Goal: Information Seeking & Learning: Check status

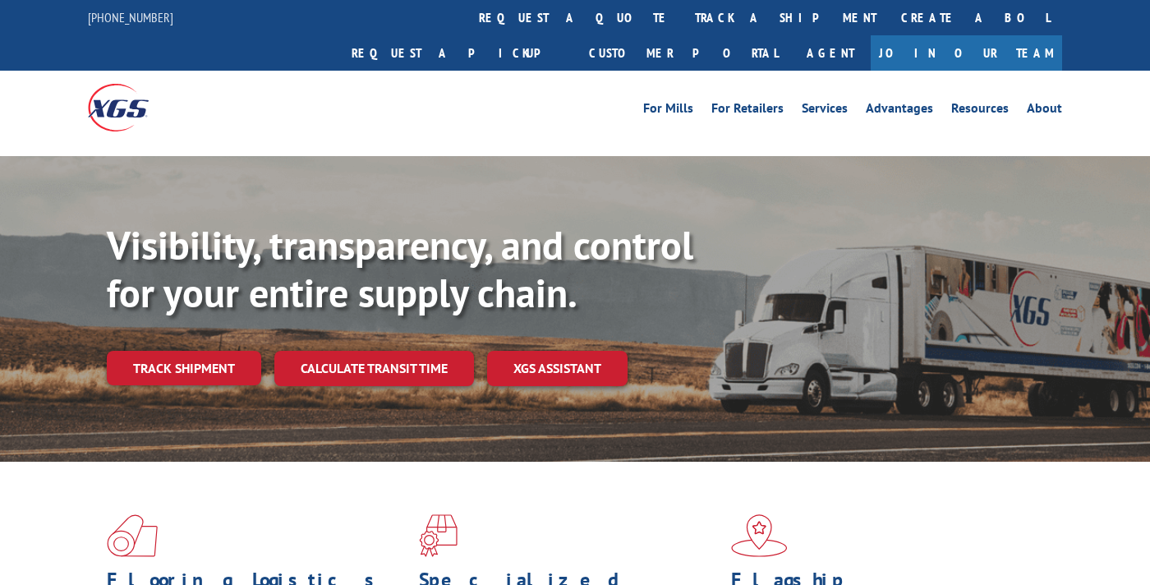
click at [171, 351] on link "Track shipment" at bounding box center [184, 368] width 154 height 34
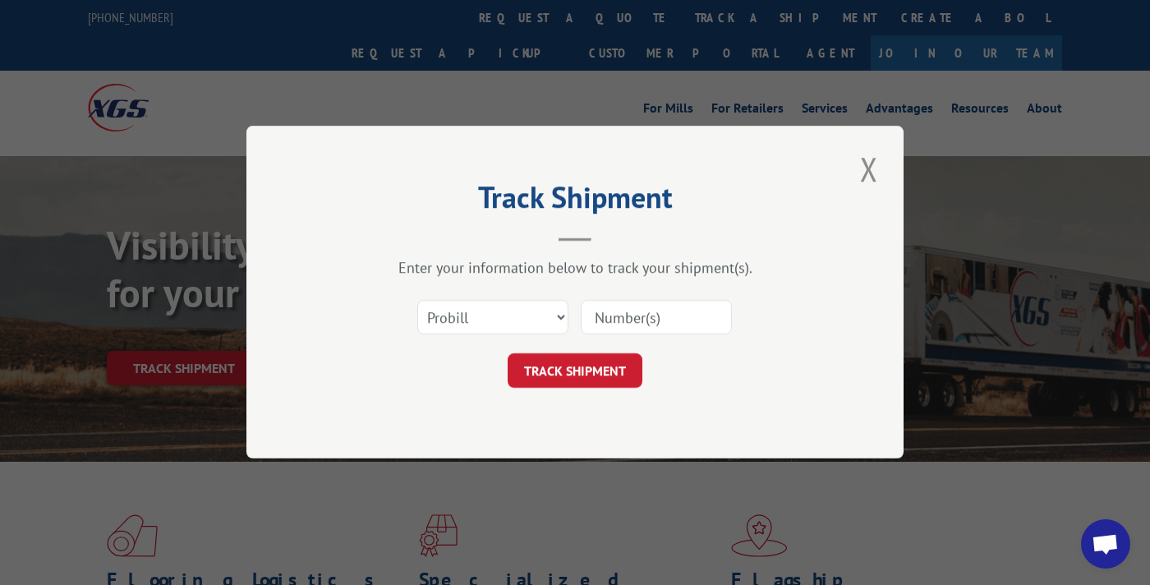
click at [593, 324] on input at bounding box center [656, 318] width 151 height 34
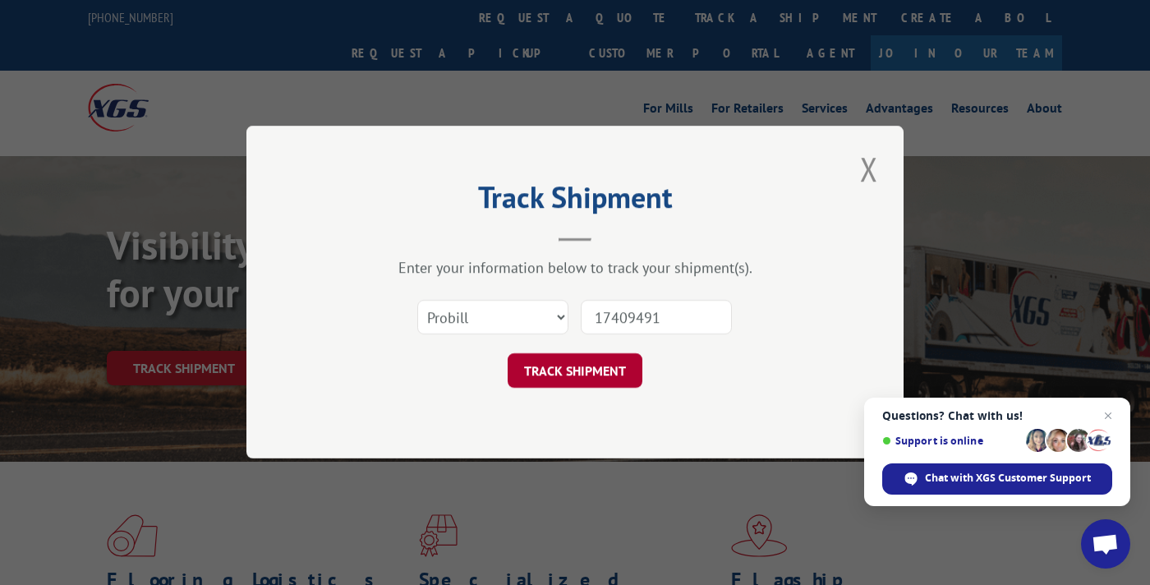
type input "17409491"
click at [585, 361] on button "TRACK SHIPMENT" at bounding box center [575, 371] width 135 height 34
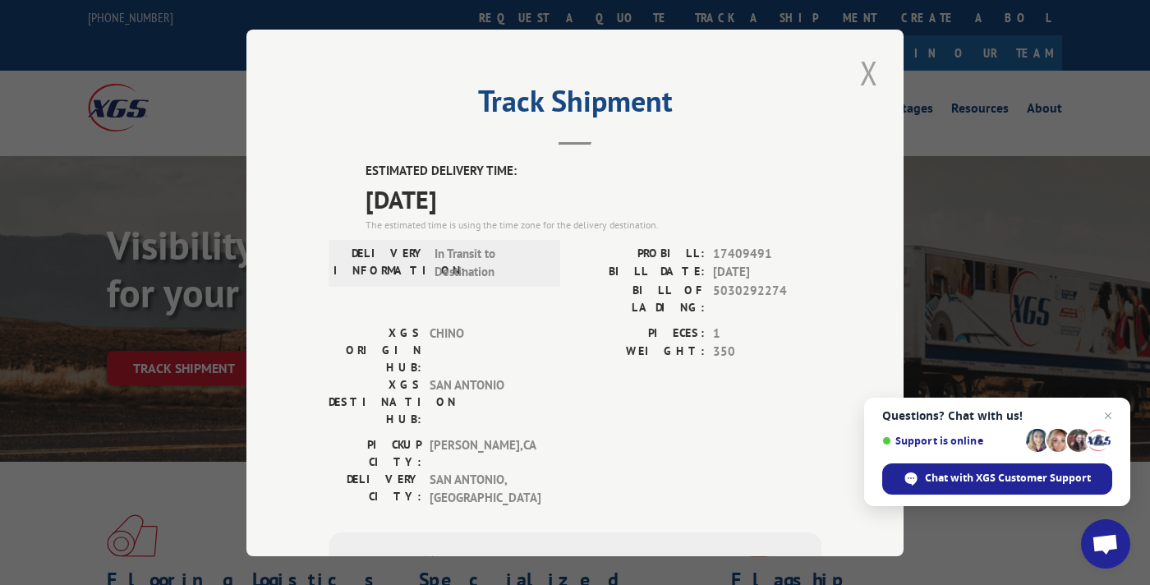
click at [855, 85] on button "Close modal" at bounding box center [869, 72] width 28 height 45
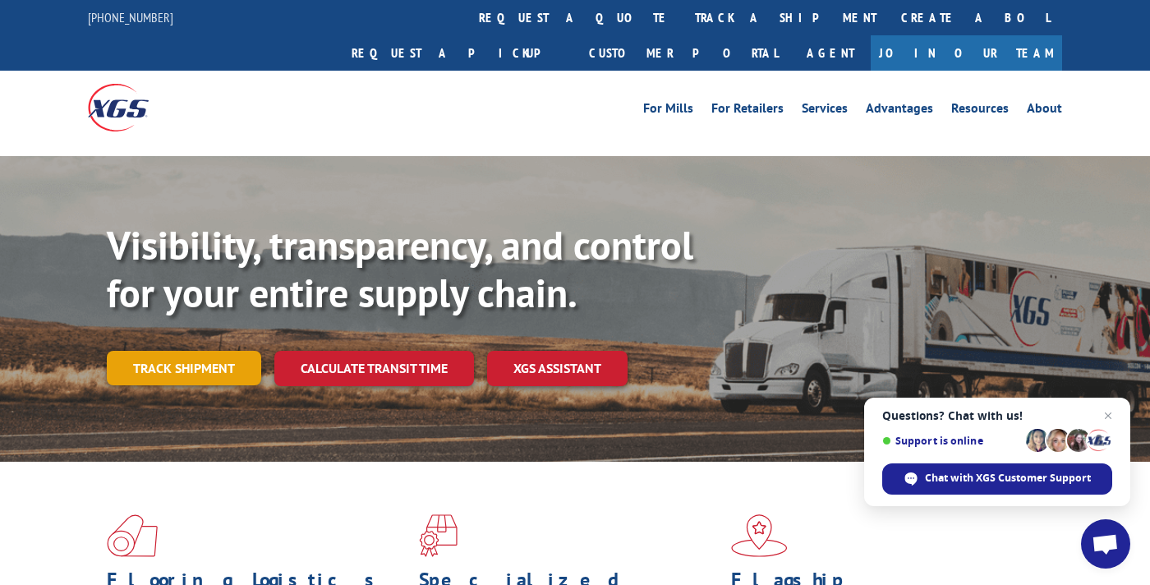
click at [188, 351] on link "Track shipment" at bounding box center [184, 368] width 154 height 34
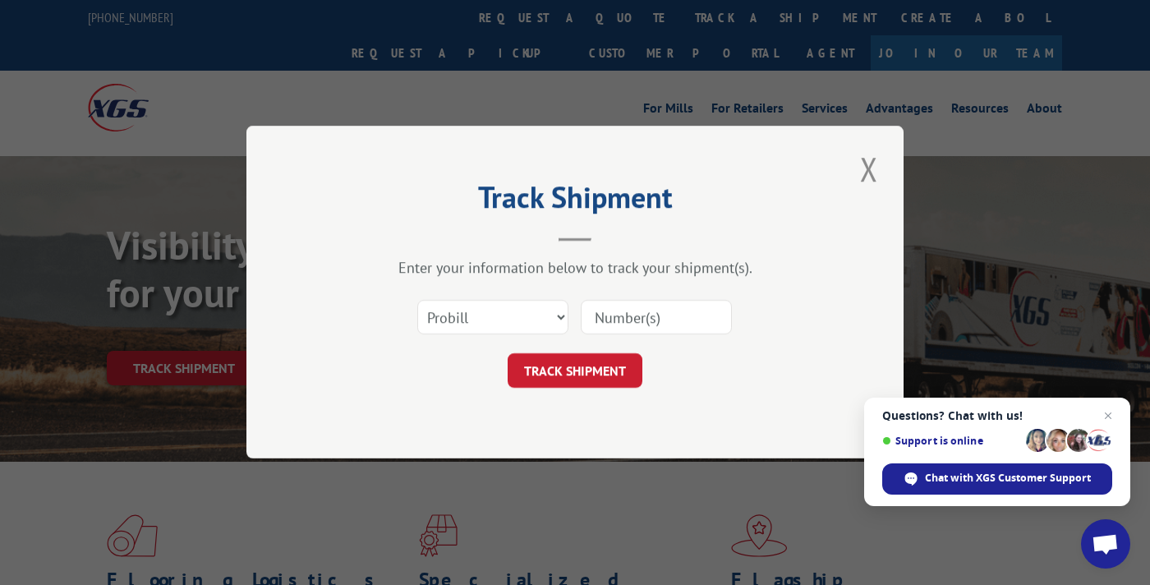
click at [590, 320] on input at bounding box center [656, 318] width 151 height 34
click at [613, 322] on input at bounding box center [656, 318] width 151 height 34
type input "17536411"
click at [582, 370] on button "TRACK SHIPMENT" at bounding box center [575, 371] width 135 height 34
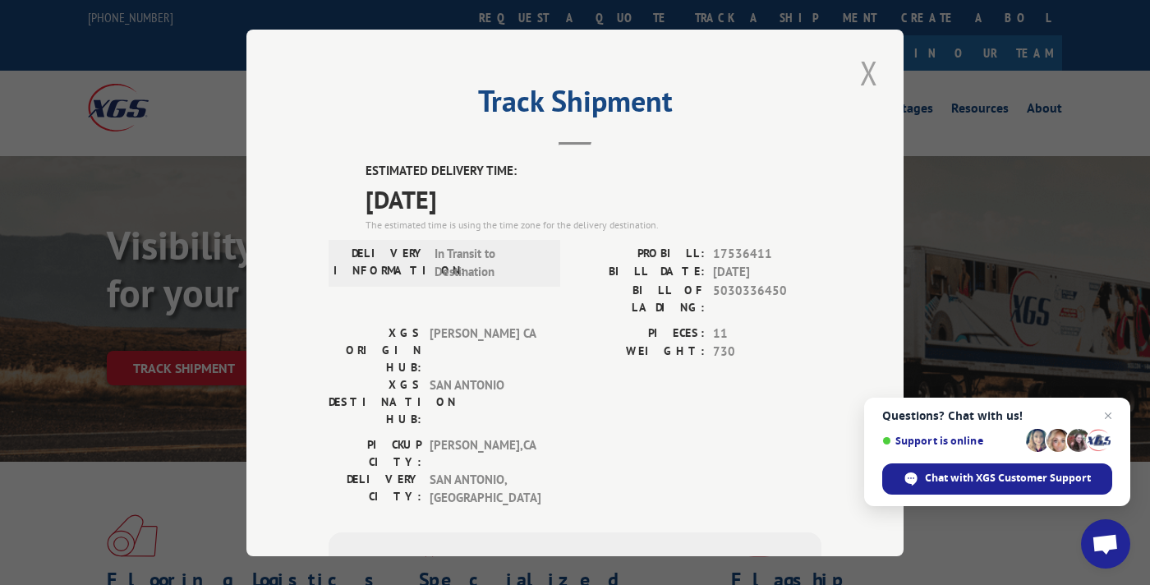
click at [868, 90] on button "Close modal" at bounding box center [869, 72] width 28 height 45
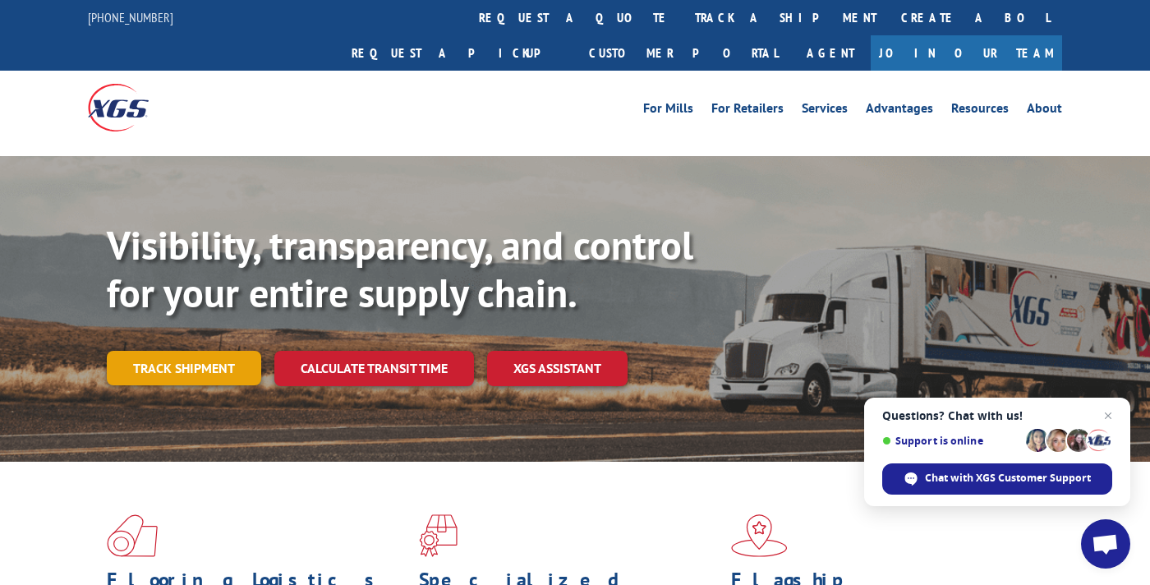
click at [173, 351] on link "Track shipment" at bounding box center [184, 368] width 154 height 34
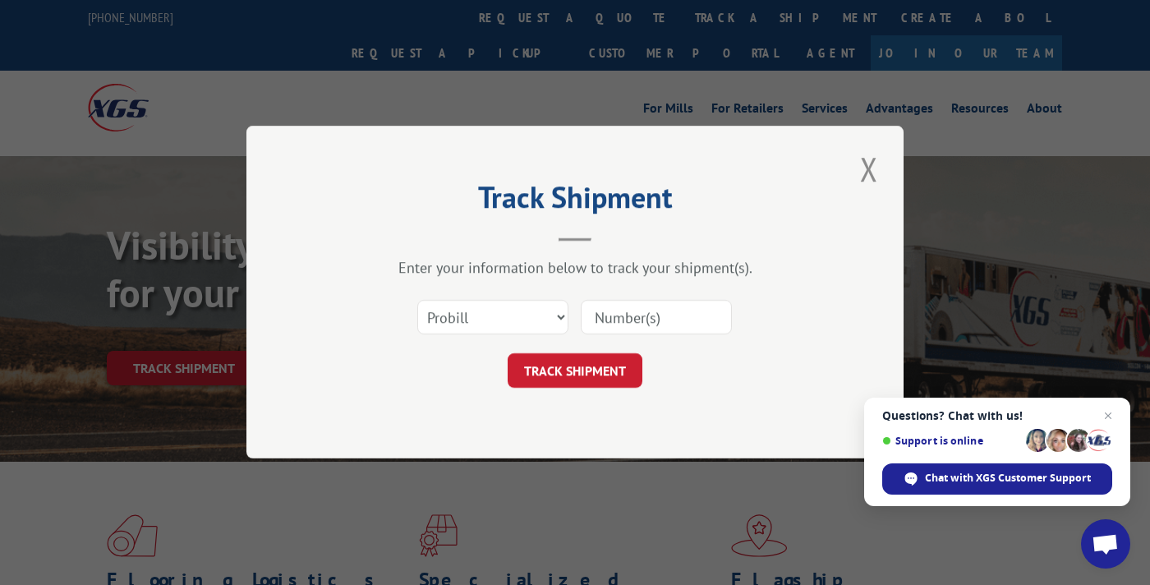
click at [640, 318] on input at bounding box center [656, 318] width 151 height 34
type input "17537326"
click at [619, 365] on button "TRACK SHIPMENT" at bounding box center [575, 371] width 135 height 34
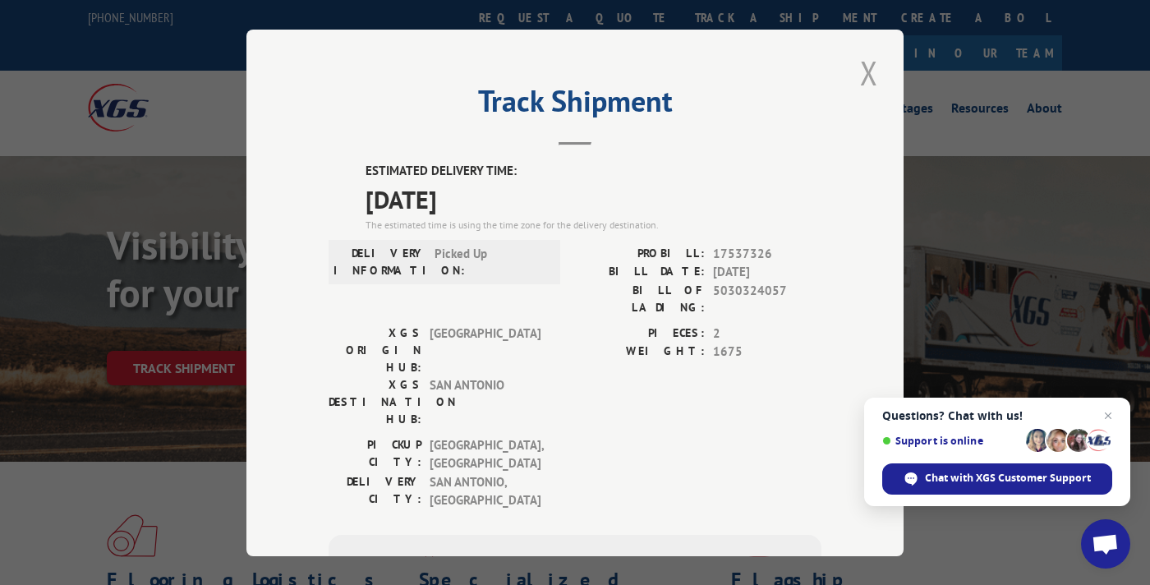
click at [862, 76] on button "Close modal" at bounding box center [869, 72] width 28 height 45
